Goal: Check status: Check status

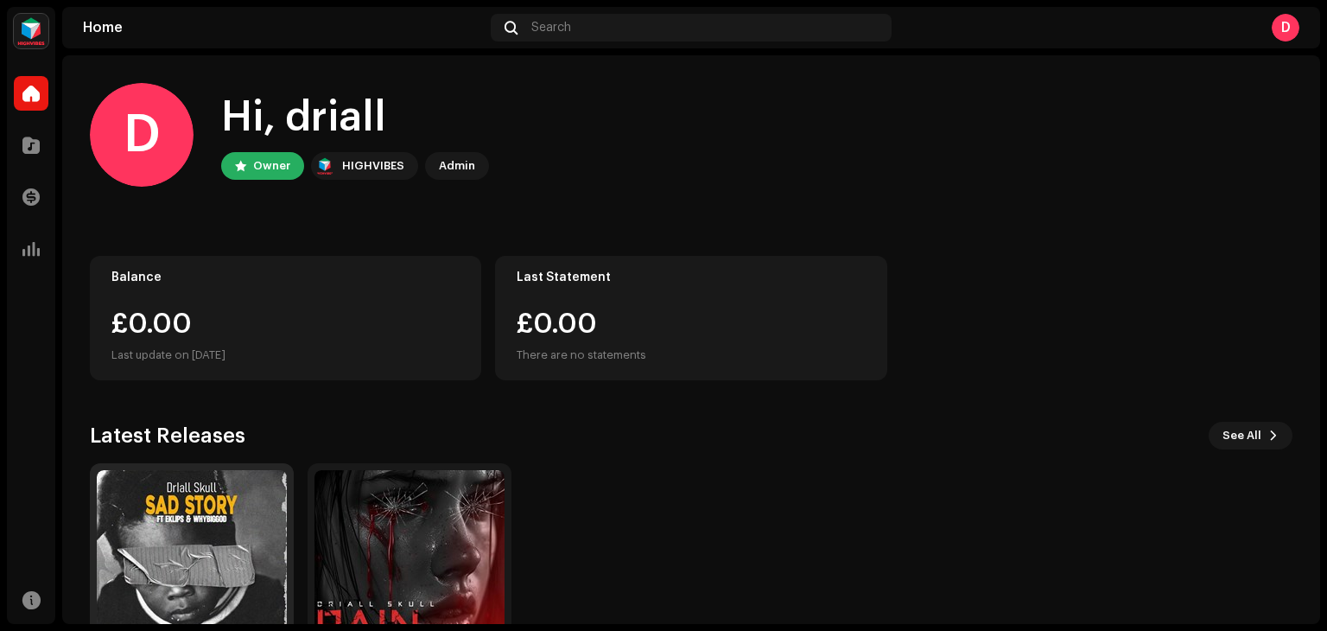
click at [228, 526] on img at bounding box center [192, 565] width 190 height 190
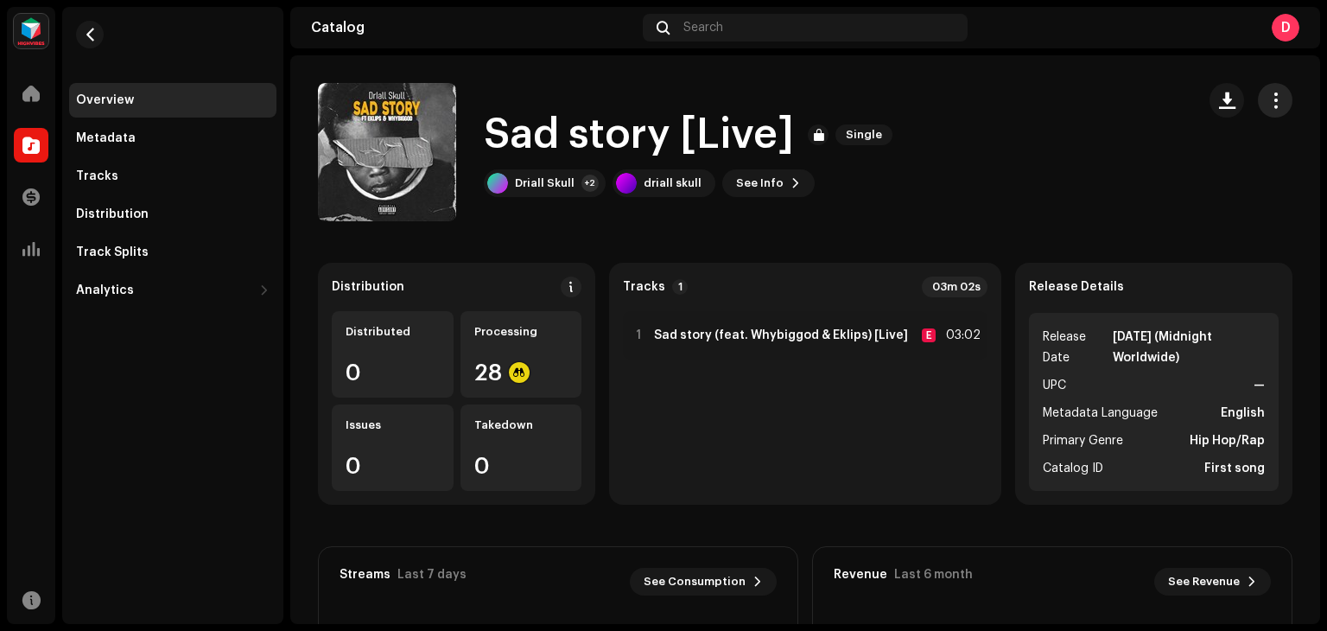
click at [1268, 99] on span "button" at bounding box center [1276, 100] width 16 height 14
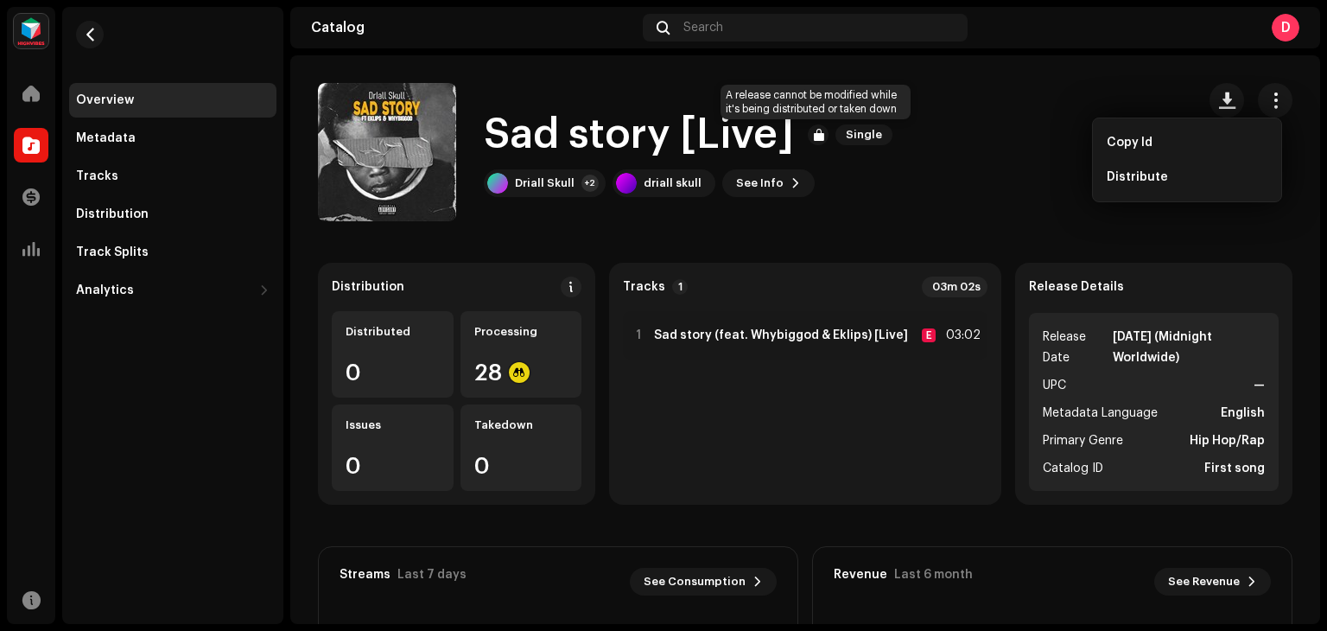
click at [818, 132] on div at bounding box center [818, 134] width 21 height 21
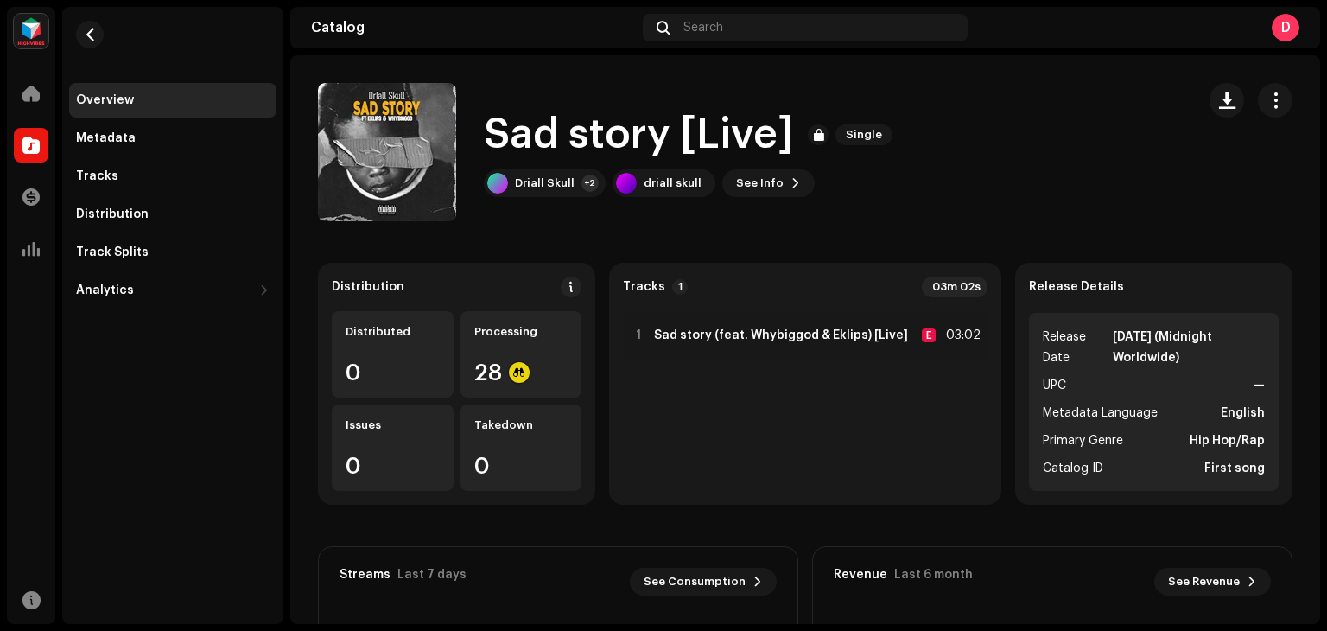
click at [818, 132] on div at bounding box center [818, 134] width 21 height 21
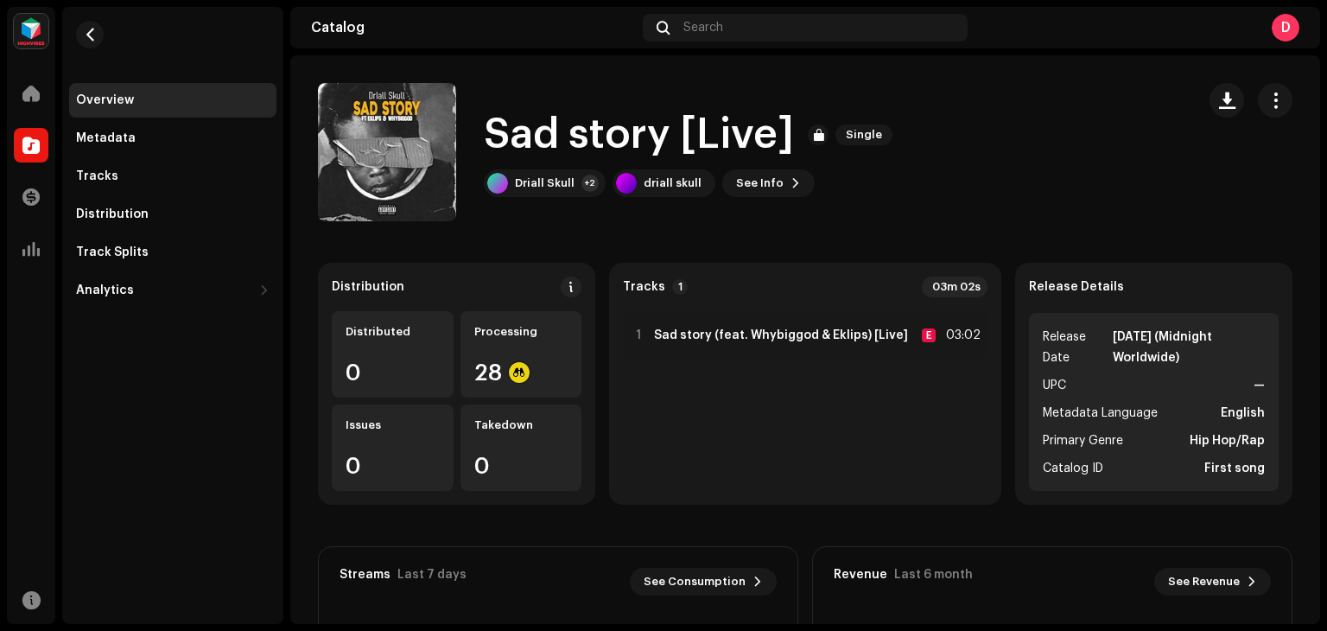
click at [818, 132] on div at bounding box center [818, 134] width 21 height 21
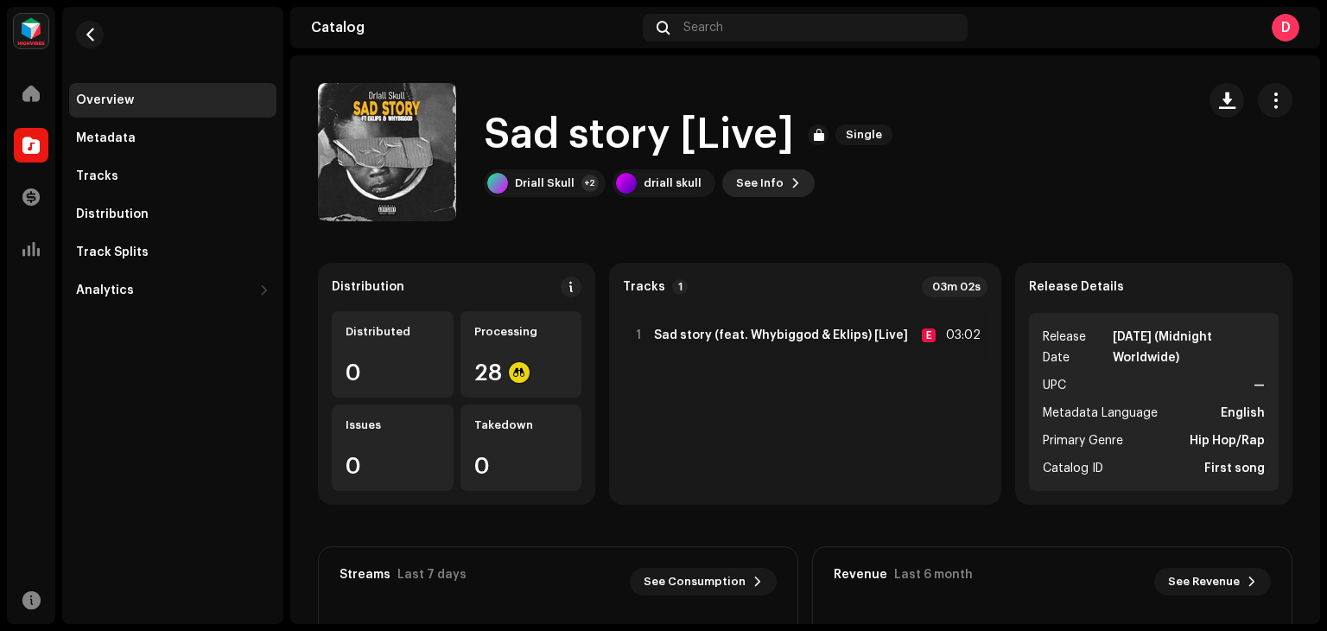
click at [756, 184] on span "See Info" at bounding box center [760, 183] width 48 height 35
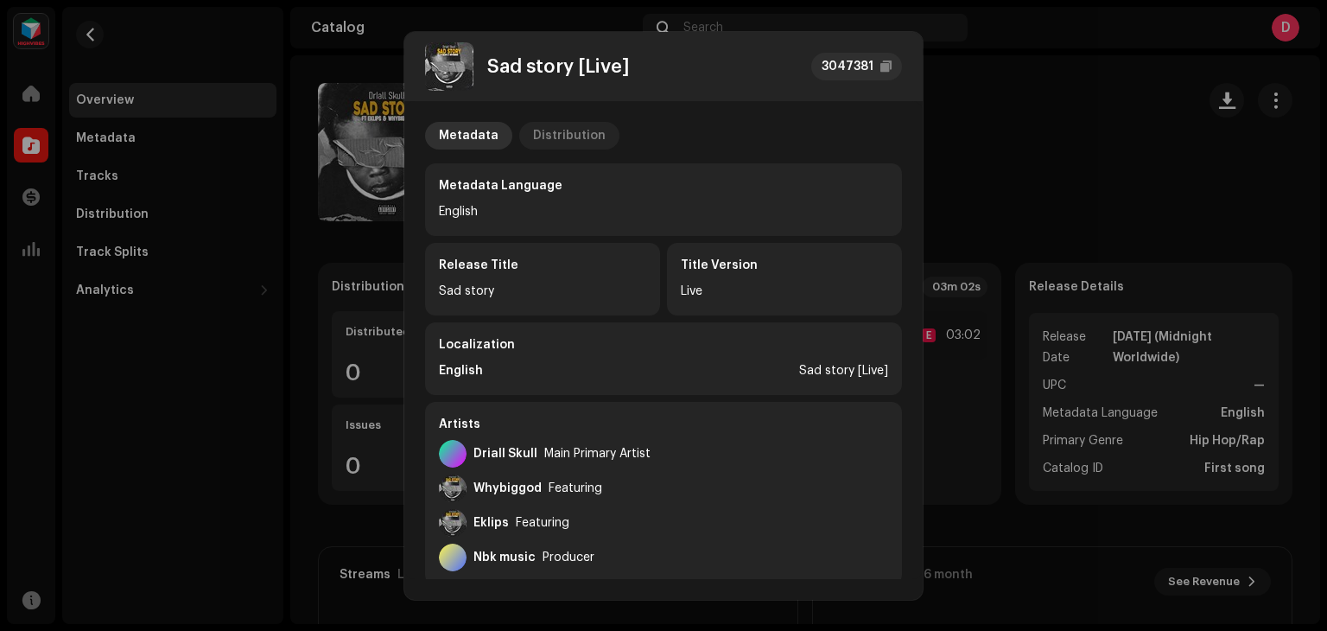
click at [563, 134] on div "Distribution" at bounding box center [569, 136] width 73 height 28
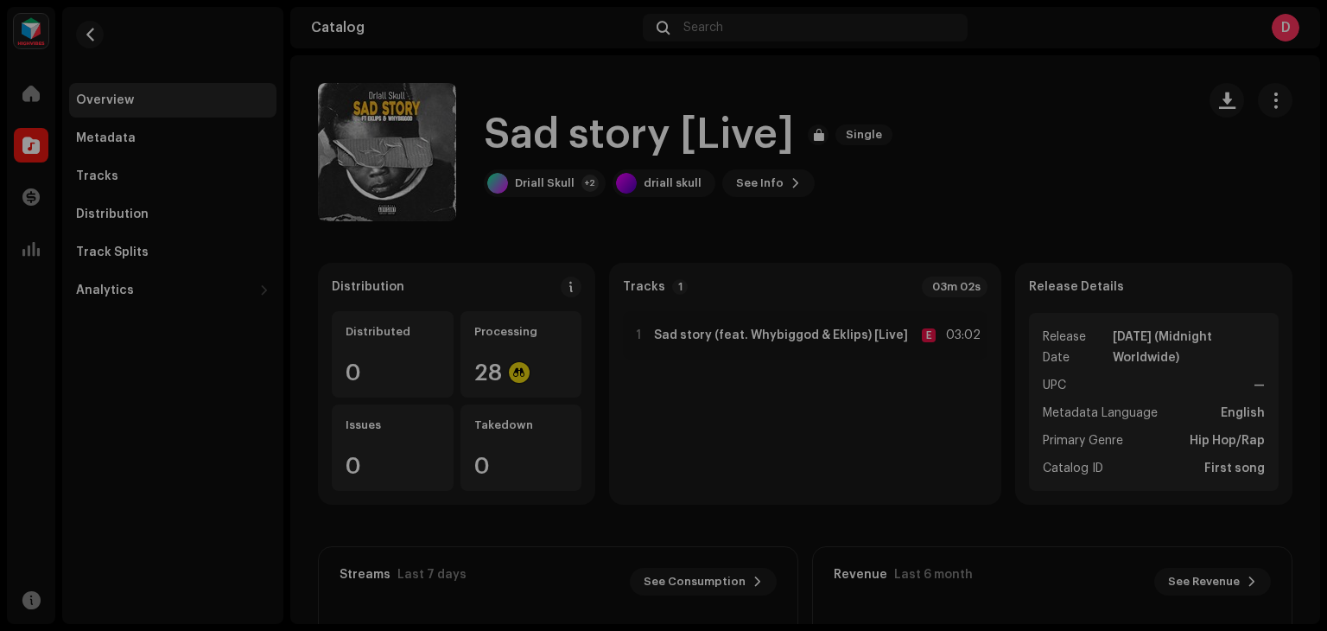
click at [984, 76] on div "Sad story [Live] 3047381 Metadata Distribution Release Date [DATE] (Midnight Wo…" at bounding box center [663, 315] width 1327 height 631
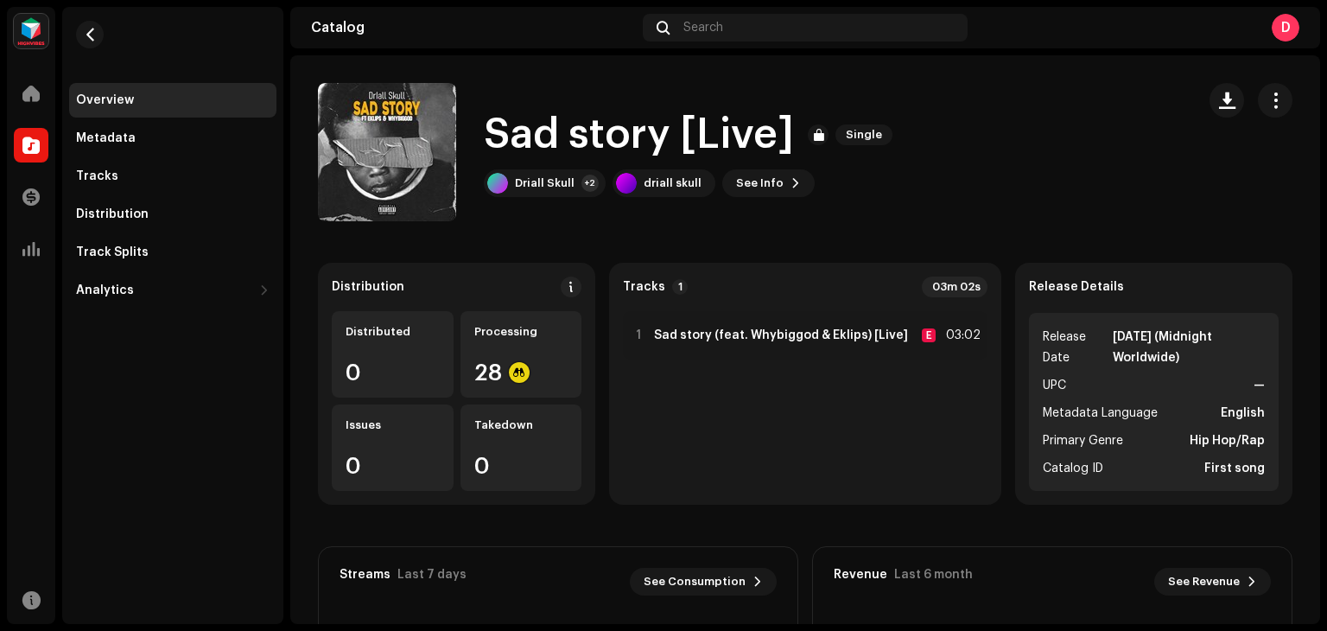
click at [979, 86] on div "Sad story [Live] Single Driall Skull +2 driall skull See Info" at bounding box center [750, 152] width 864 height 138
click at [847, 132] on span "Single" at bounding box center [864, 134] width 57 height 21
click at [815, 127] on div at bounding box center [818, 134] width 21 height 21
